Goal: Download file/media

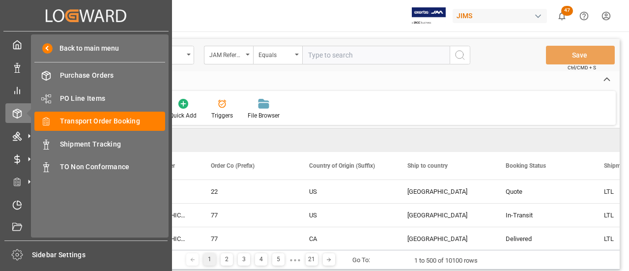
click at [84, 99] on span "PO Line Items" at bounding box center [113, 98] width 106 height 10
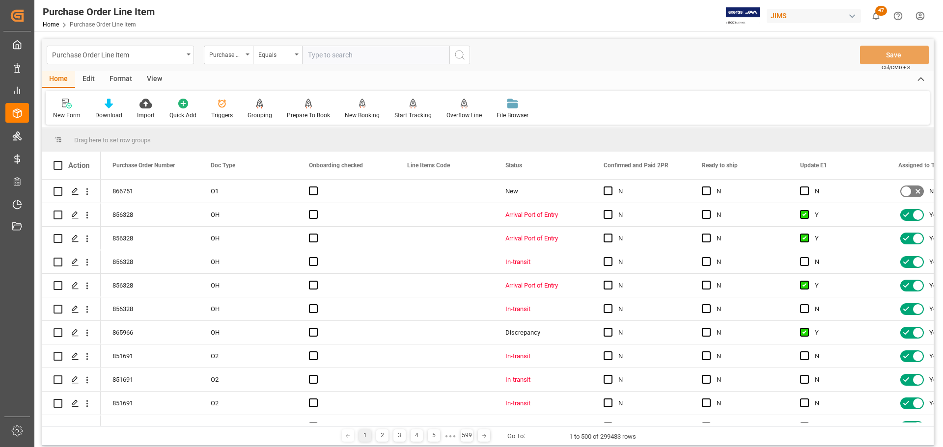
click at [321, 59] on input "text" at bounding box center [375, 55] width 147 height 19
paste input "77-11273-US"
type input "77-11273-US"
click at [249, 54] on icon "open menu" at bounding box center [248, 55] width 4 height 2
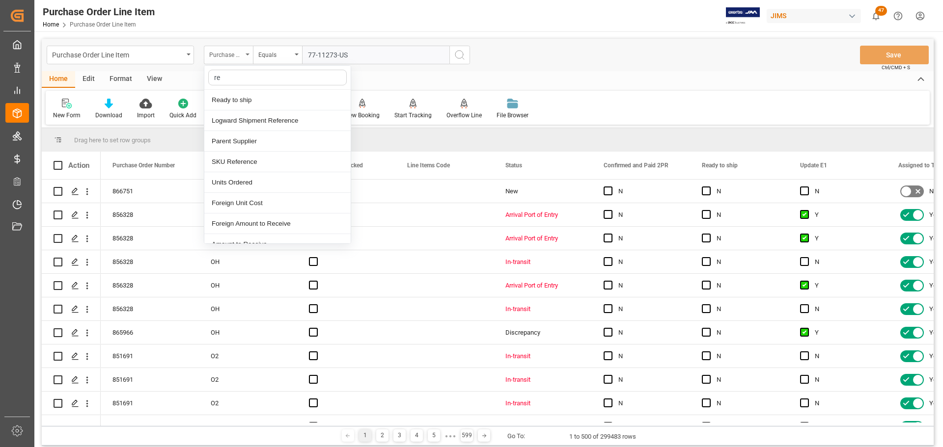
type input "ref"
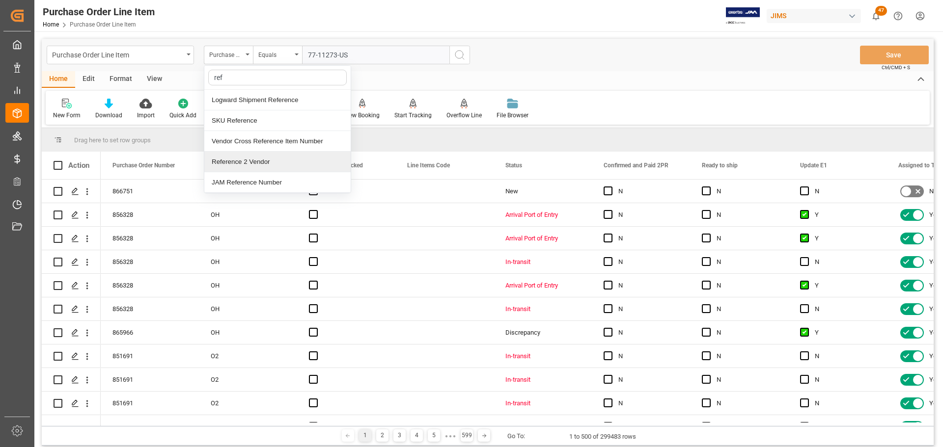
click at [236, 158] on div "Reference 2 Vendor" at bounding box center [277, 162] width 146 height 21
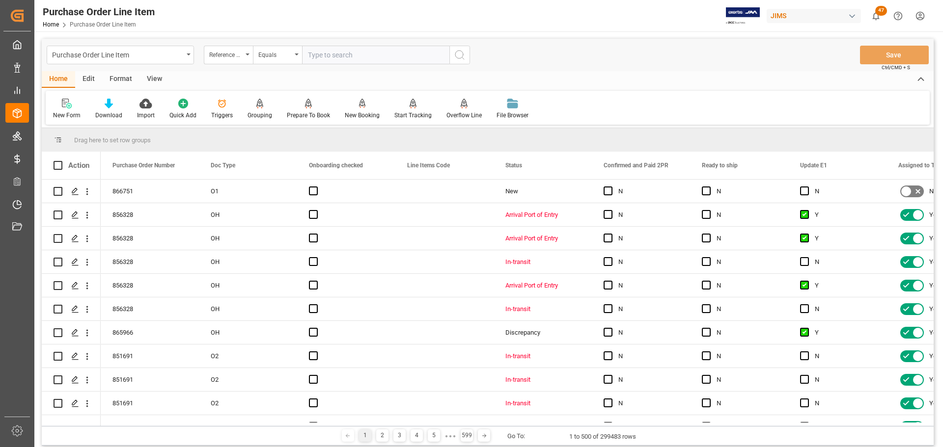
click at [369, 55] on input "text" at bounding box center [375, 55] width 147 height 19
paste input "77-11273-US"
type input "77-11273-US"
click at [465, 52] on icon "search button" at bounding box center [460, 55] width 12 height 12
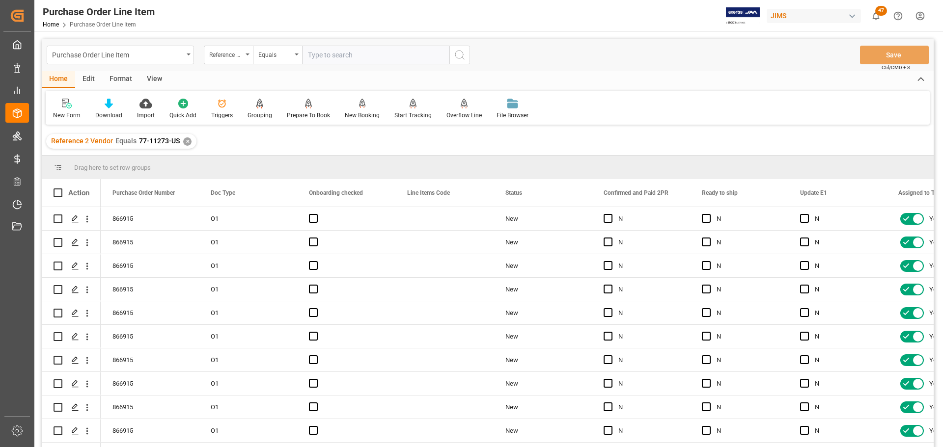
click at [156, 80] on div "View" at bounding box center [154, 79] width 30 height 17
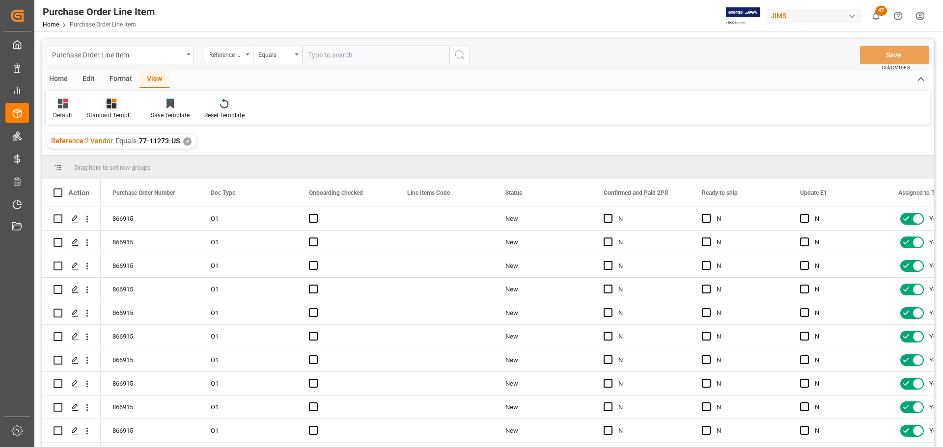
click at [107, 107] on icon at bounding box center [112, 104] width 10 height 10
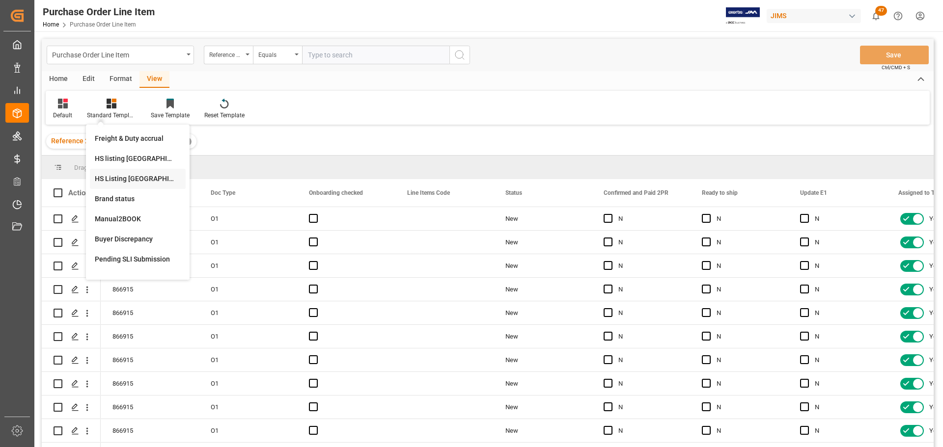
click at [134, 175] on div "HS Listing [GEOGRAPHIC_DATA]" at bounding box center [138, 179] width 86 height 10
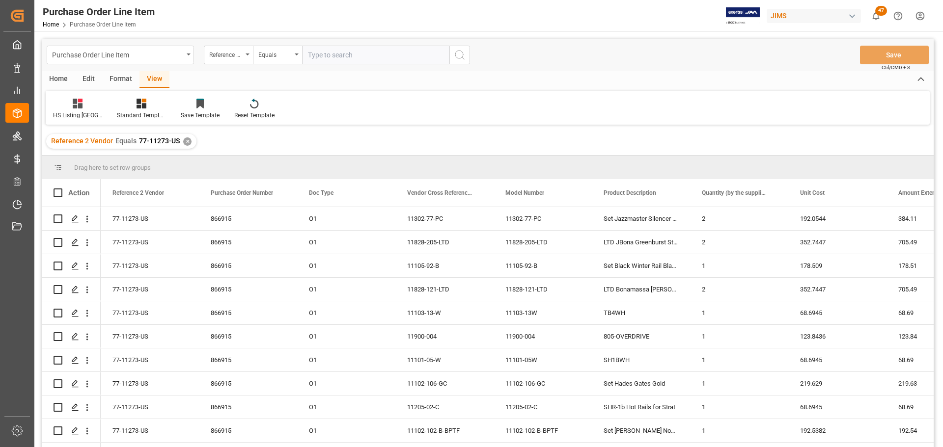
click at [58, 79] on div "Home" at bounding box center [58, 79] width 33 height 17
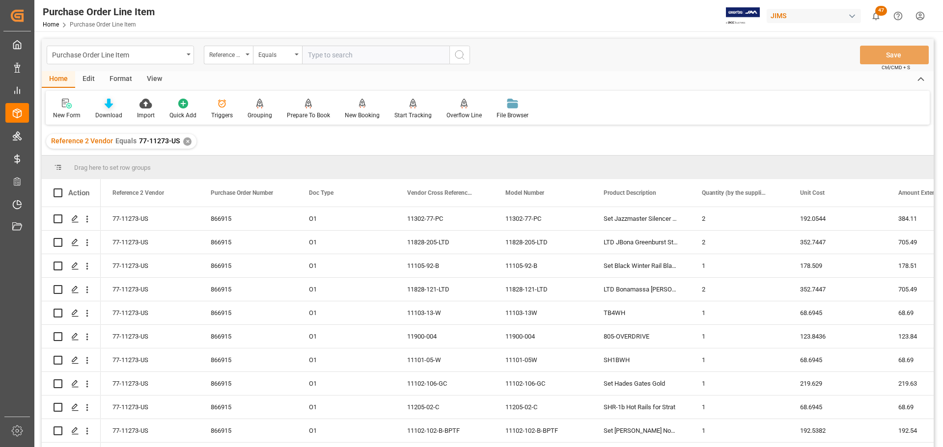
click at [105, 105] on icon at bounding box center [109, 104] width 8 height 10
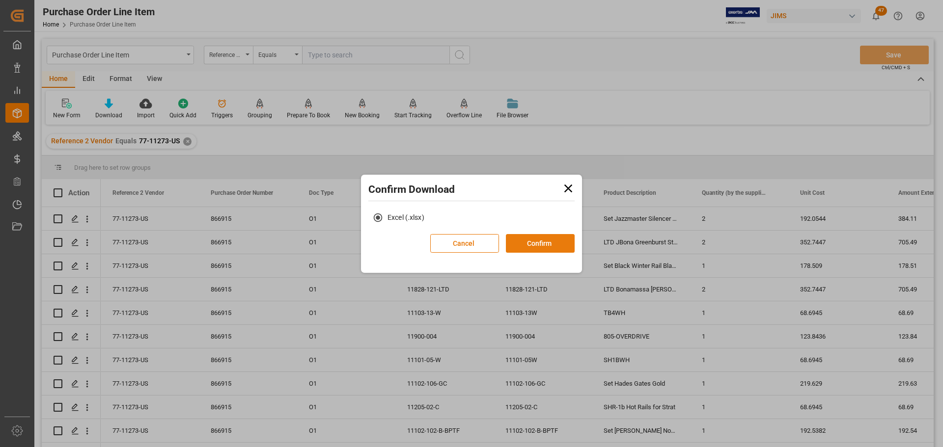
click at [552, 248] on button "Confirm" at bounding box center [540, 243] width 69 height 19
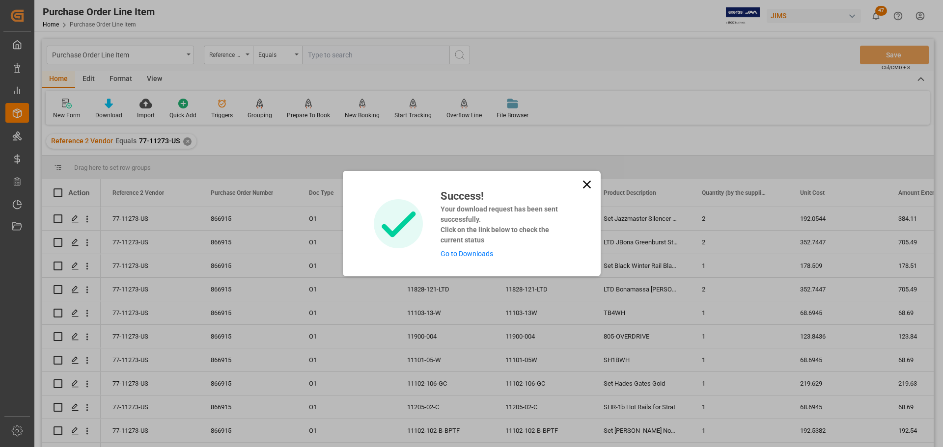
click at [460, 257] on link "Go to Downloads" at bounding box center [466, 254] width 53 height 8
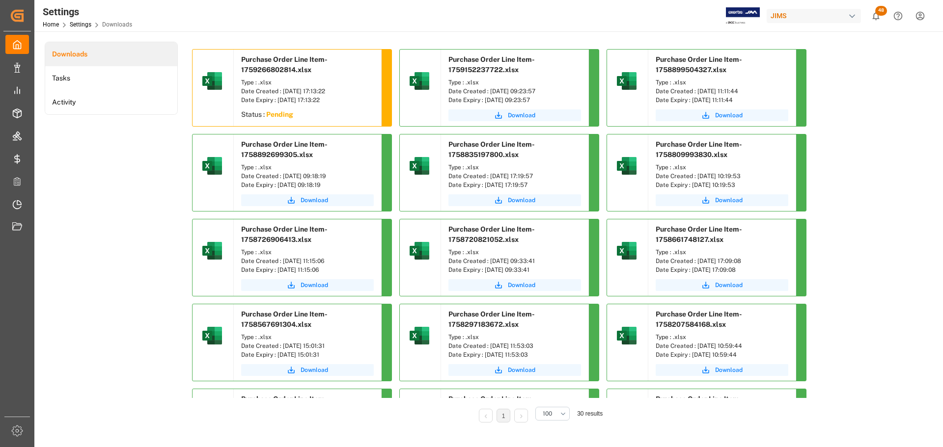
click at [255, 251] on div "Type : .xlsx" at bounding box center [307, 252] width 133 height 9
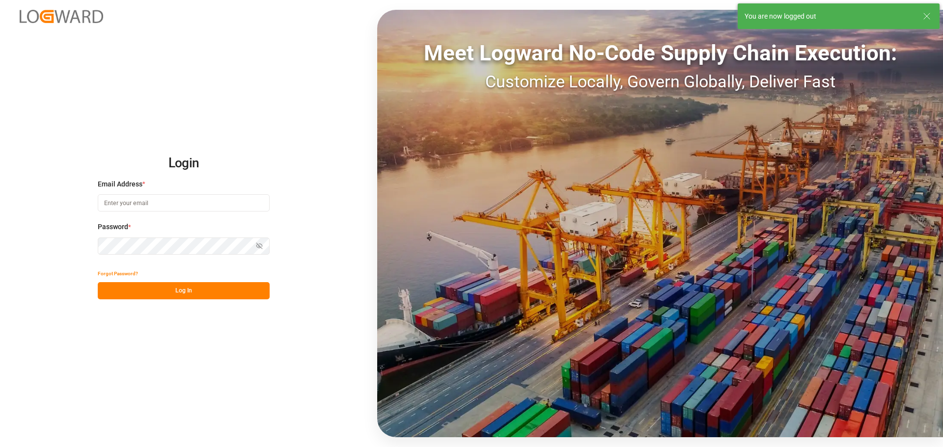
type input "[EMAIL_ADDRESS][PERSON_NAME][DOMAIN_NAME]"
click at [167, 270] on button "Log In" at bounding box center [184, 290] width 172 height 17
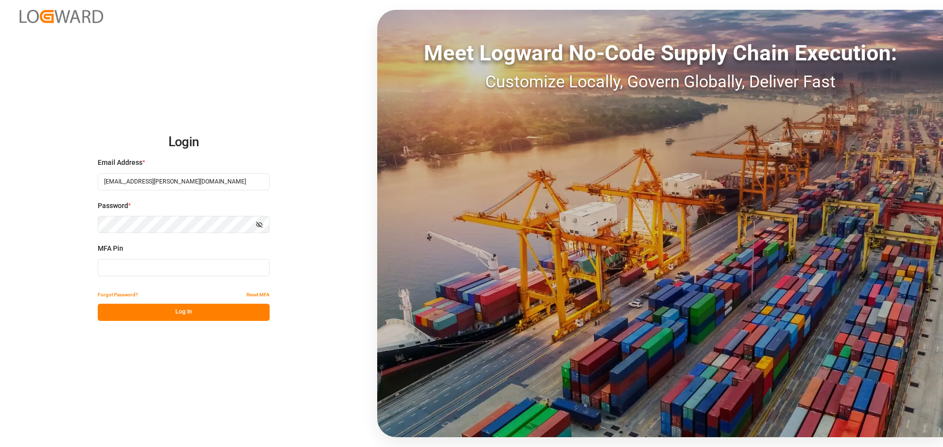
click at [165, 270] on input at bounding box center [184, 267] width 172 height 17
click at [200, 269] on input at bounding box center [184, 267] width 172 height 17
type input "063316"
click at [194, 270] on button "Log In" at bounding box center [184, 312] width 172 height 17
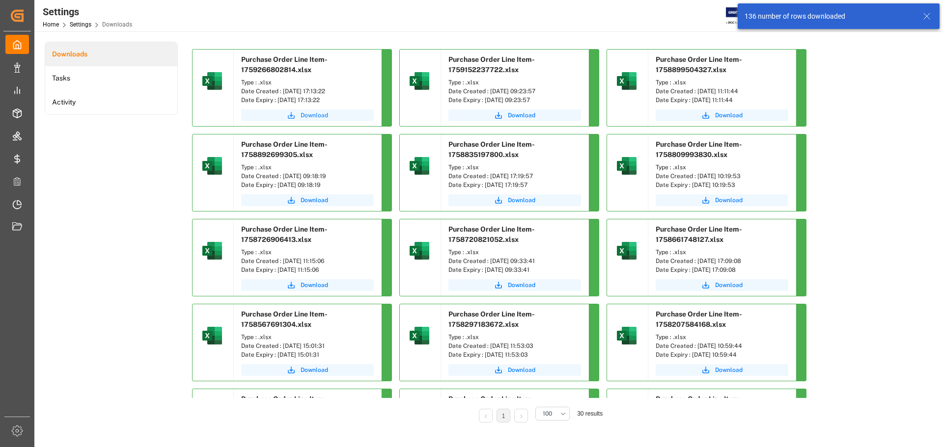
click at [308, 114] on span "Download" at bounding box center [315, 115] width 28 height 9
